Goal: Task Accomplishment & Management: Use online tool/utility

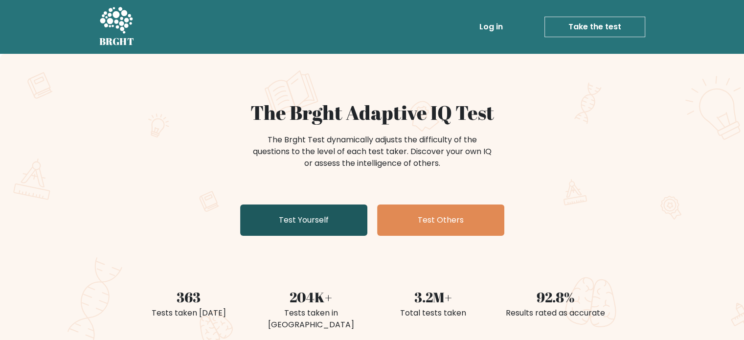
click at [301, 222] on link "Test Yourself" at bounding box center [303, 219] width 127 height 31
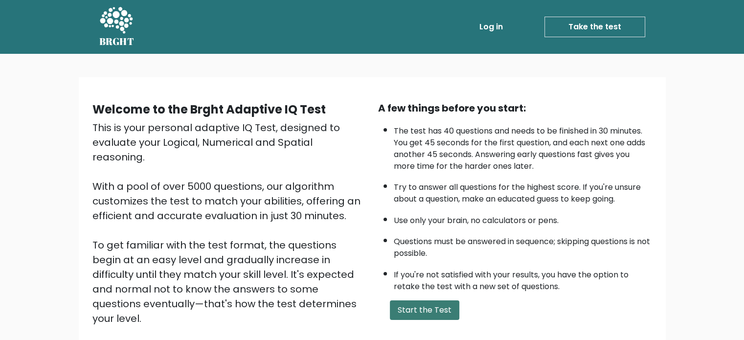
click at [422, 308] on button "Start the Test" at bounding box center [424, 310] width 69 height 20
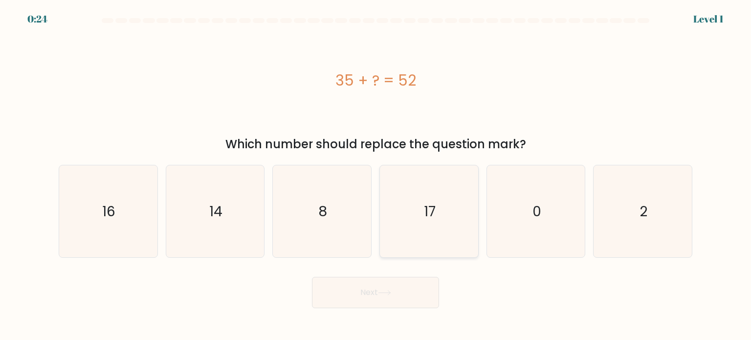
click at [441, 214] on icon "17" at bounding box center [429, 211] width 92 height 92
click at [376, 175] on input "d. 17" at bounding box center [375, 172] width 0 height 5
radio input "true"
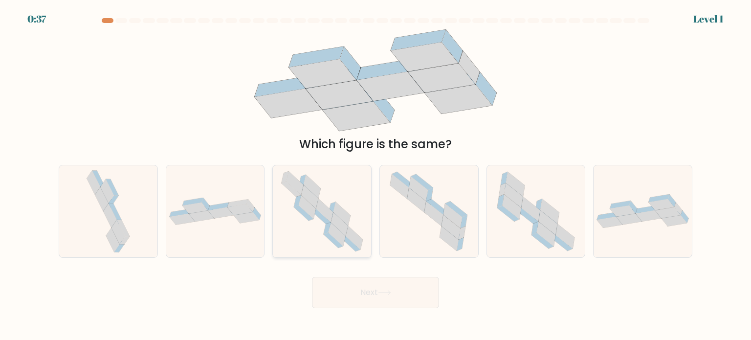
click at [325, 223] on icon at bounding box center [321, 216] width 20 height 15
click at [375, 175] on input "c." at bounding box center [375, 172] width 0 height 5
radio input "true"
click at [526, 210] on icon at bounding box center [530, 209] width 19 height 24
click at [376, 175] on input "e." at bounding box center [375, 172] width 0 height 5
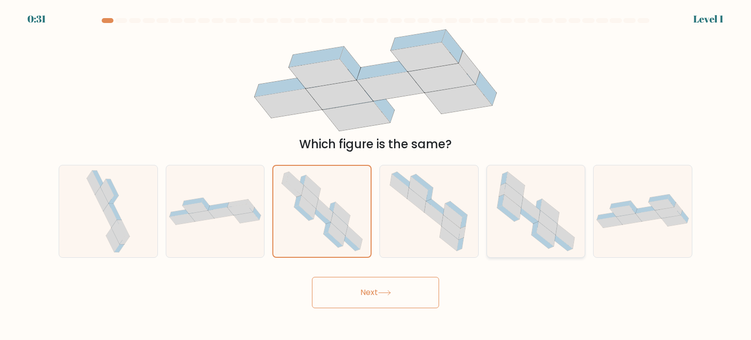
radio input "true"
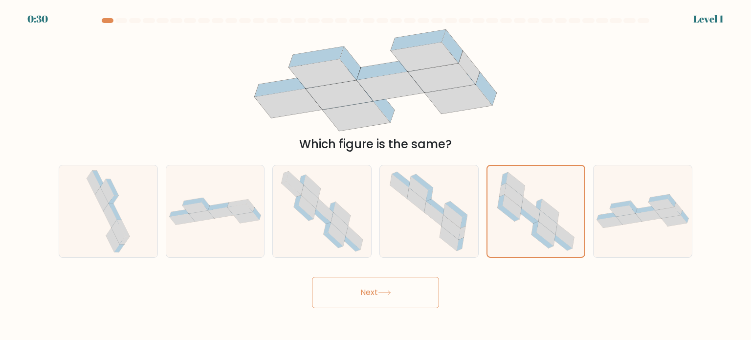
click at [379, 283] on button "Next" at bounding box center [375, 292] width 127 height 31
drag, startPoint x: 405, startPoint y: 294, endPoint x: 404, endPoint y: 289, distance: 4.9
click at [404, 293] on button "Next" at bounding box center [375, 292] width 127 height 31
